Goal: Information Seeking & Learning: Learn about a topic

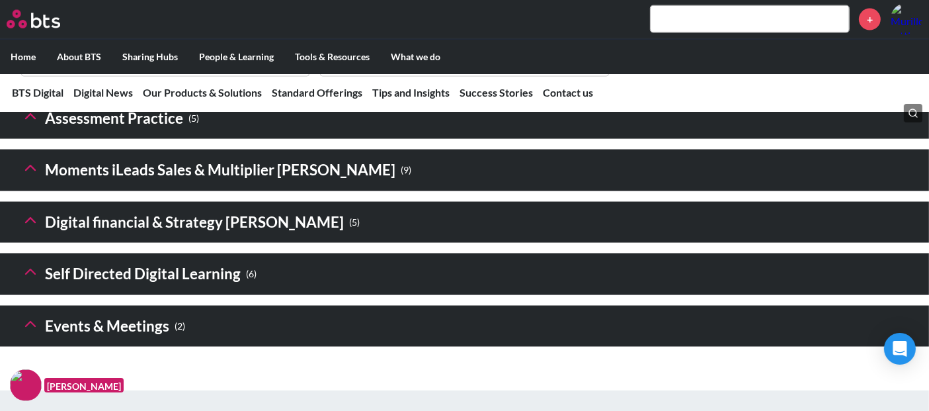
scroll to position [2057, 0]
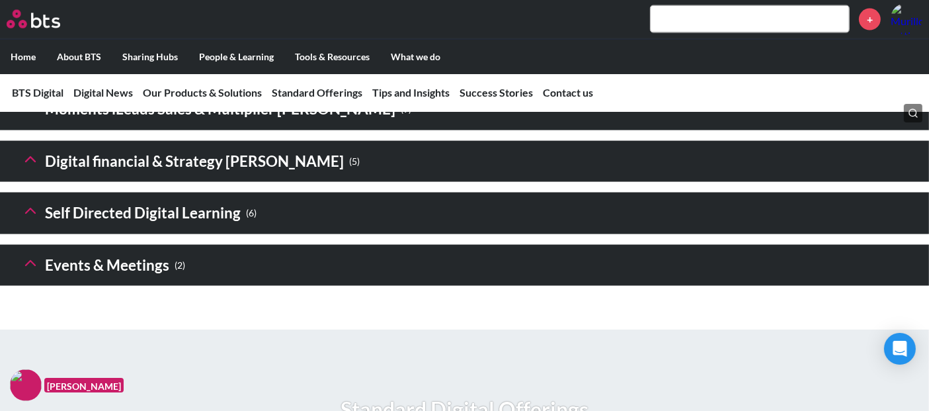
click at [36, 169] on icon at bounding box center [30, 159] width 19 height 19
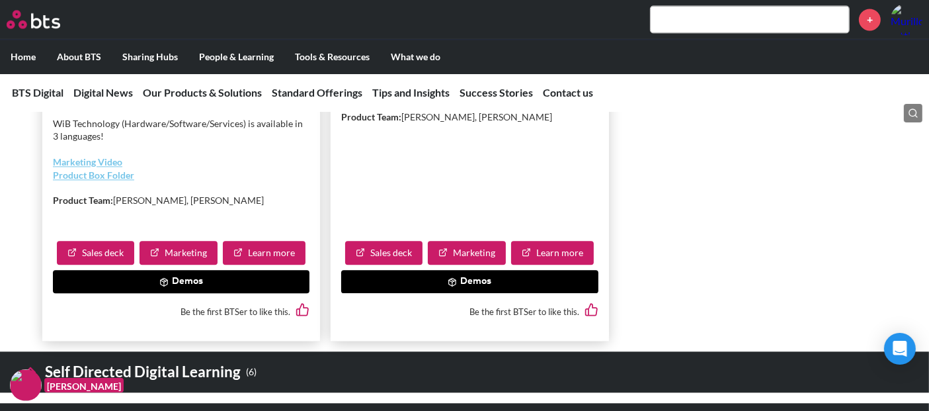
scroll to position [2939, 0]
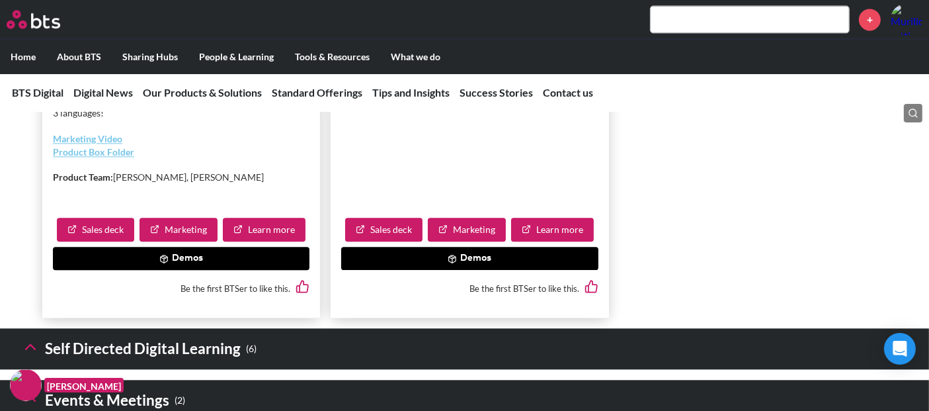
click at [247, 241] on link "Learn more" at bounding box center [264, 230] width 83 height 24
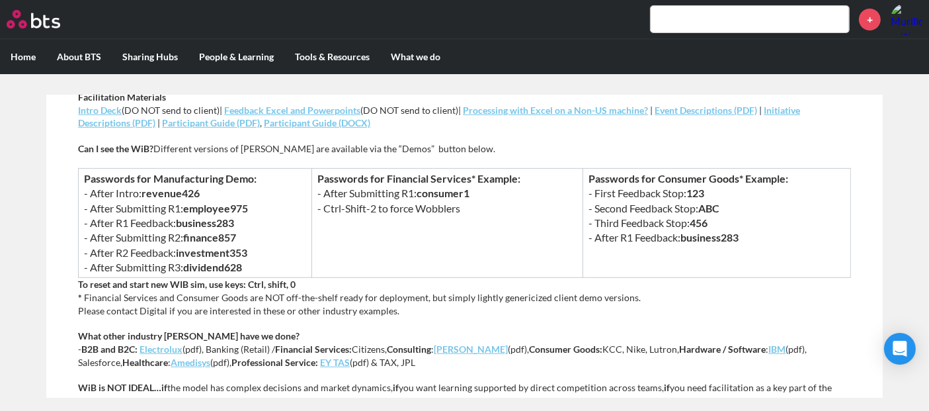
scroll to position [587, 0]
